Goal: Book appointment/travel/reservation

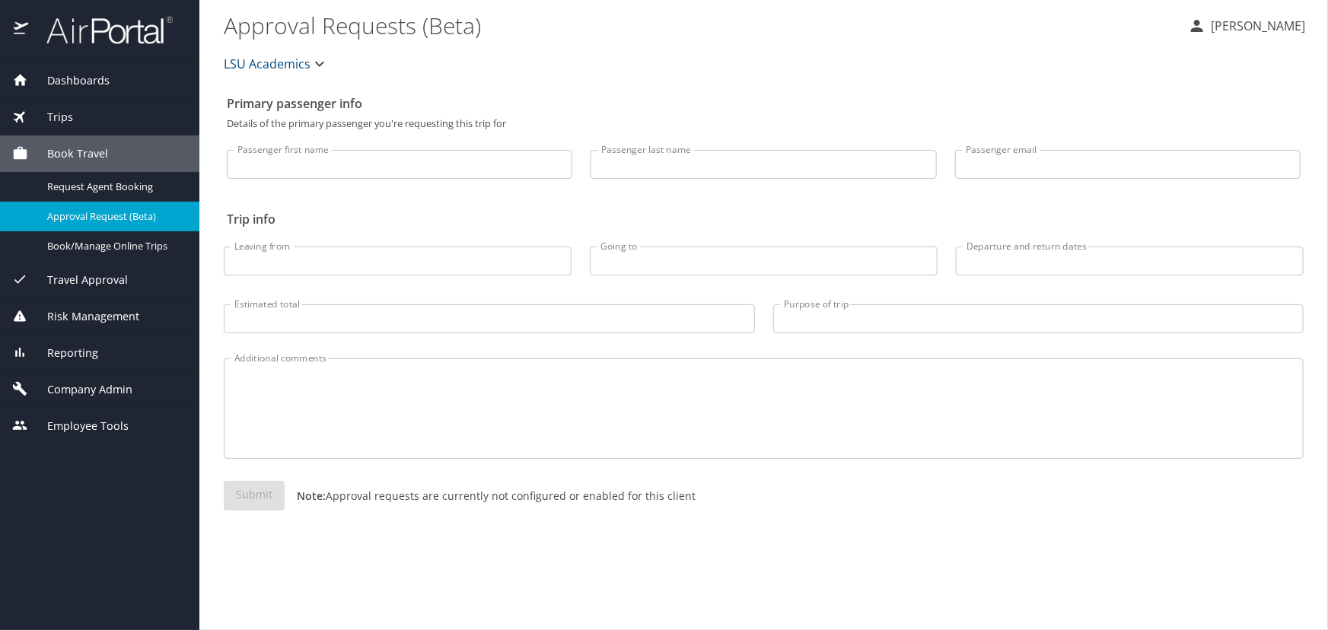
click at [116, 285] on span "Travel Approval" at bounding box center [78, 280] width 100 height 17
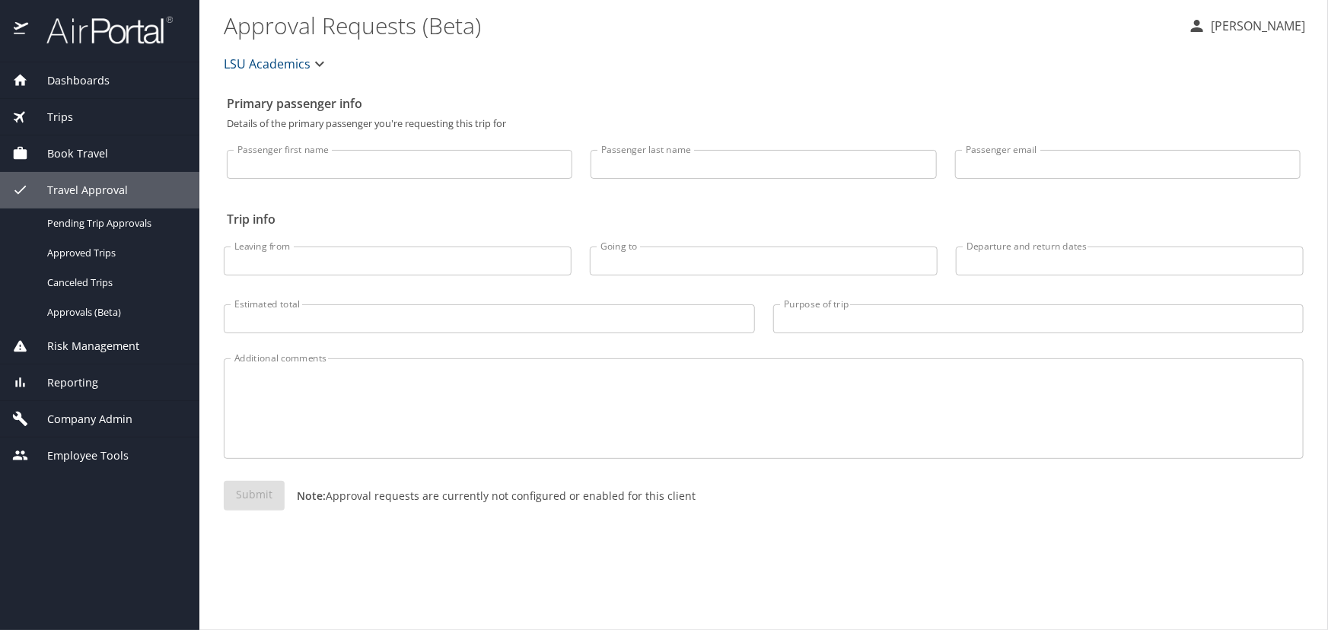
click at [87, 145] on span "Book Travel" at bounding box center [68, 153] width 80 height 17
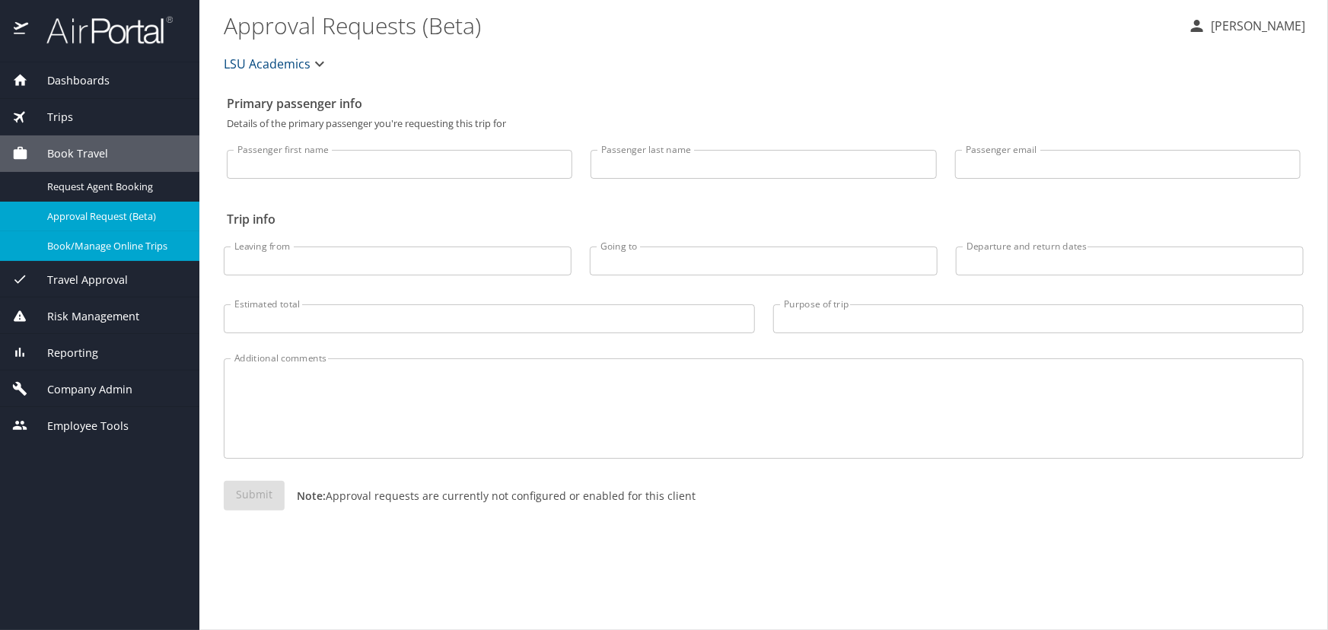
click at [92, 240] on span "Book/Manage Online Trips" at bounding box center [114, 246] width 134 height 14
